Goal: Browse casually: Explore the website without a specific task or goal

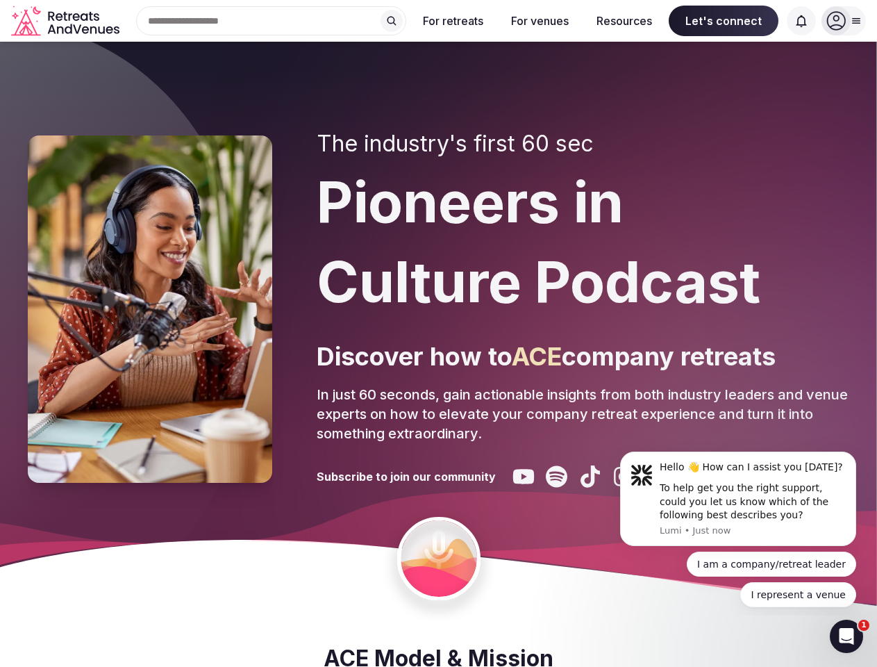
click at [438, 333] on div "The industry's first 60 sec Pioneers in Culture Podcast Discover how to ACE com…" at bounding box center [583, 309] width 533 height 357
click at [272, 21] on div "Search Popular Destinations [GEOGRAPHIC_DATA], [GEOGRAPHIC_DATA] [GEOGRAPHIC_DA…" at bounding box center [265, 20] width 281 height 29
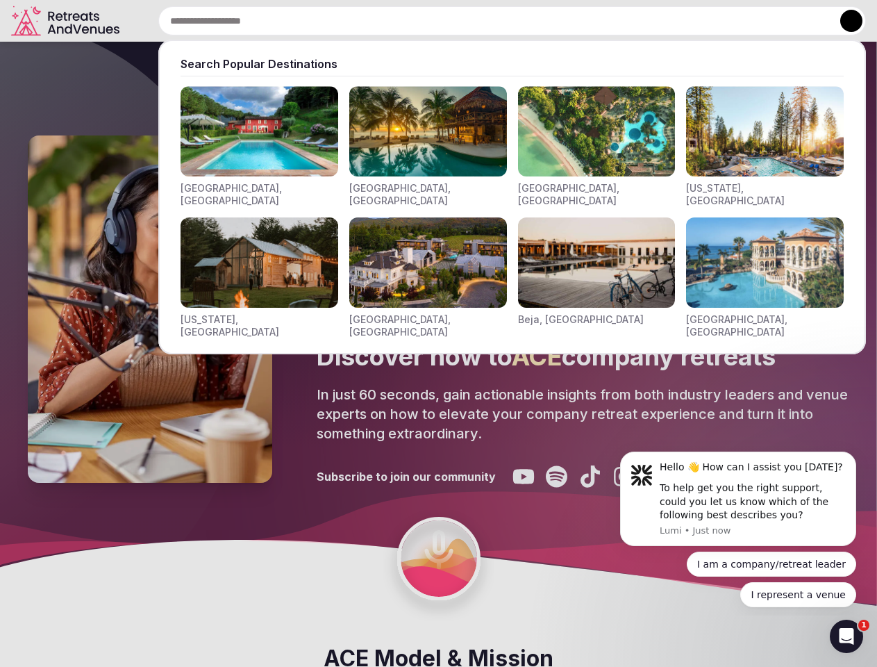
click at [392, 21] on input "text" at bounding box center [512, 20] width 708 height 29
click at [454, 21] on input "text" at bounding box center [512, 20] width 708 height 29
click at [540, 21] on input "text" at bounding box center [512, 20] width 708 height 29
click at [625, 21] on input "text" at bounding box center [512, 20] width 708 height 29
click at [724, 21] on input "text" at bounding box center [512, 20] width 708 height 29
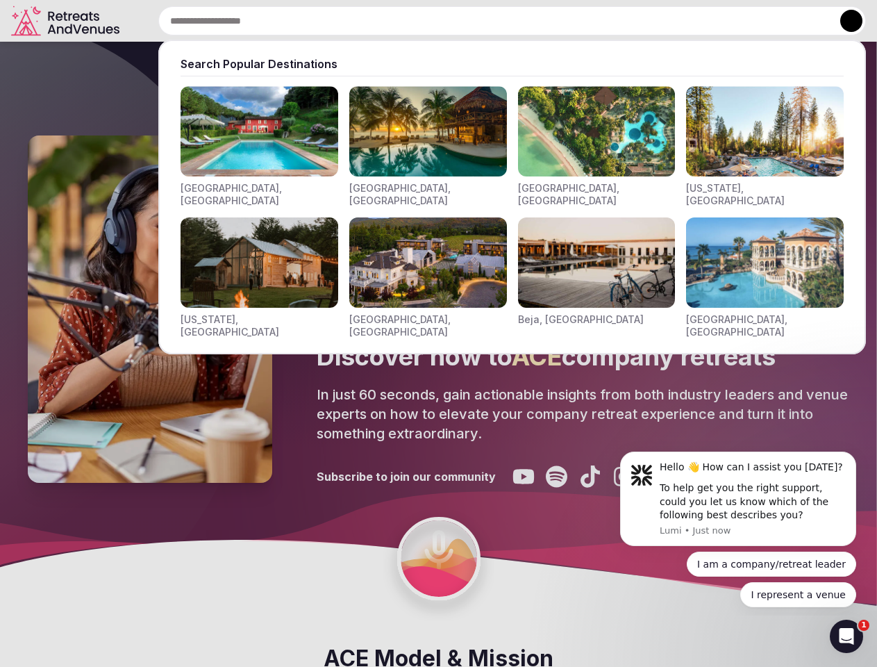
click at [802, 21] on input "text" at bounding box center [512, 20] width 708 height 29
click at [844, 21] on button at bounding box center [852, 21] width 22 height 22
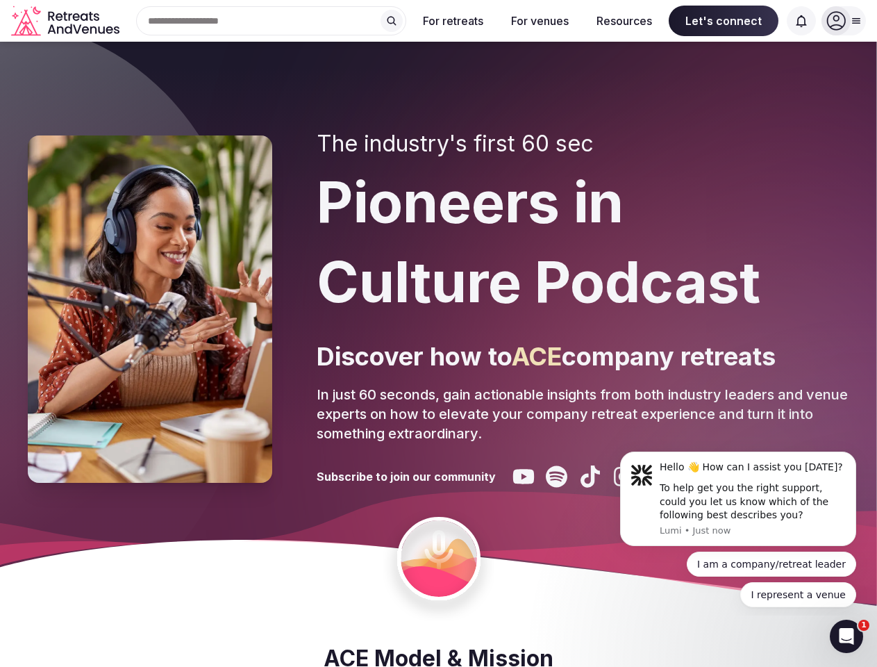
click at [739, 499] on div "To help get you the right support, could you let us know which of the following…" at bounding box center [753, 501] width 186 height 41
